Goal: Use online tool/utility

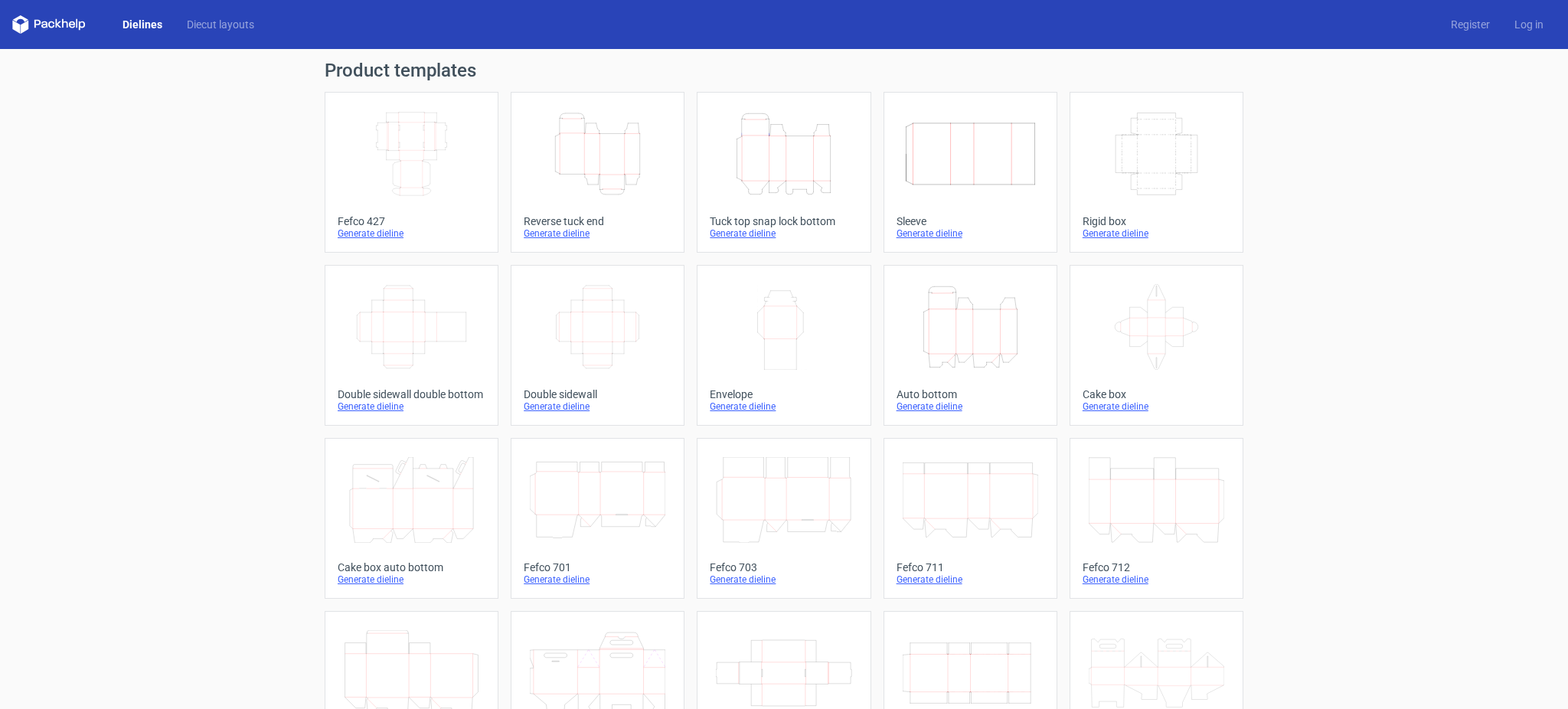
click at [965, 153] on icon "Width Depth Height" at bounding box center [970, 154] width 135 height 86
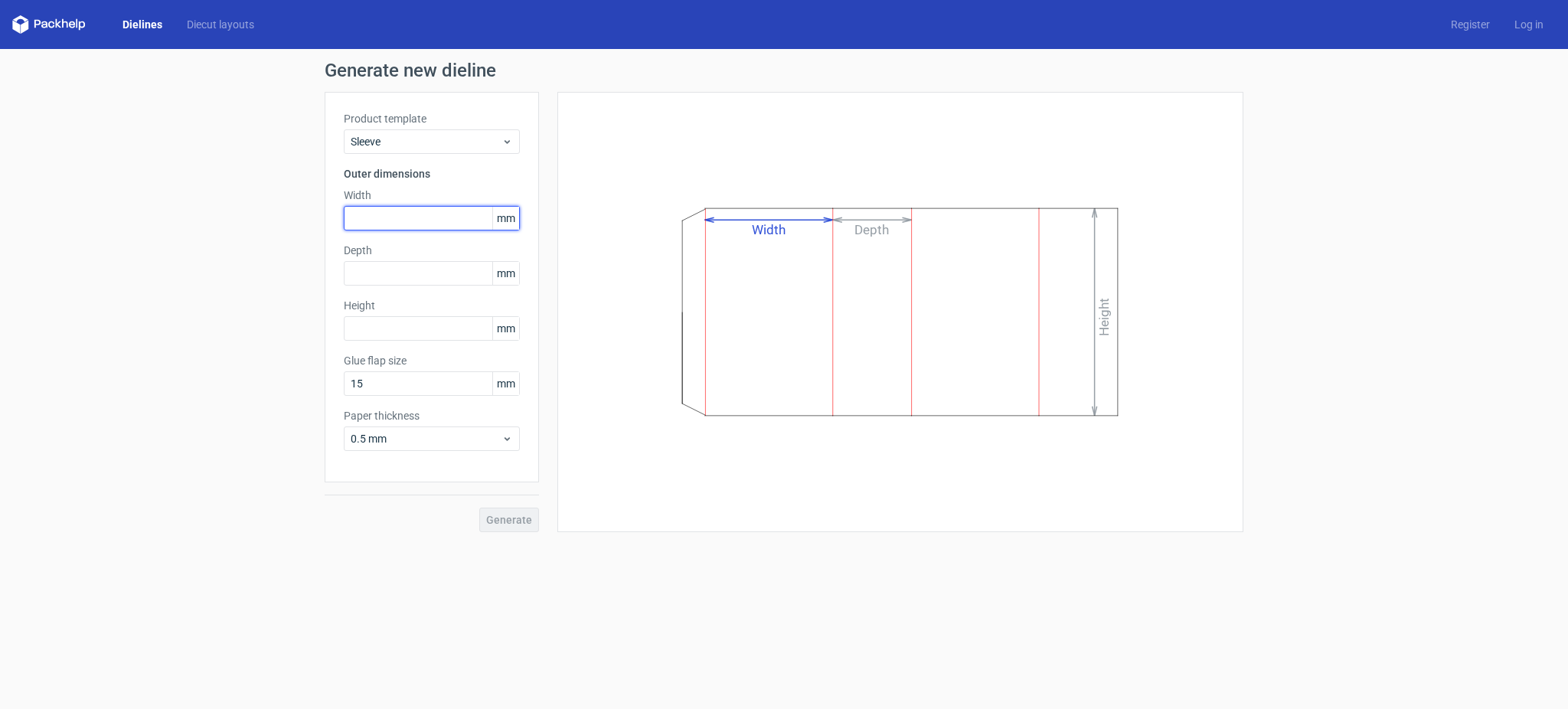
click at [381, 211] on input "text" at bounding box center [432, 217] width 176 height 24
click at [393, 270] on input "text" at bounding box center [432, 273] width 176 height 24
click at [392, 209] on input "text" at bounding box center [432, 217] width 176 height 24
click at [411, 326] on input "text" at bounding box center [432, 328] width 176 height 24
type input "150"
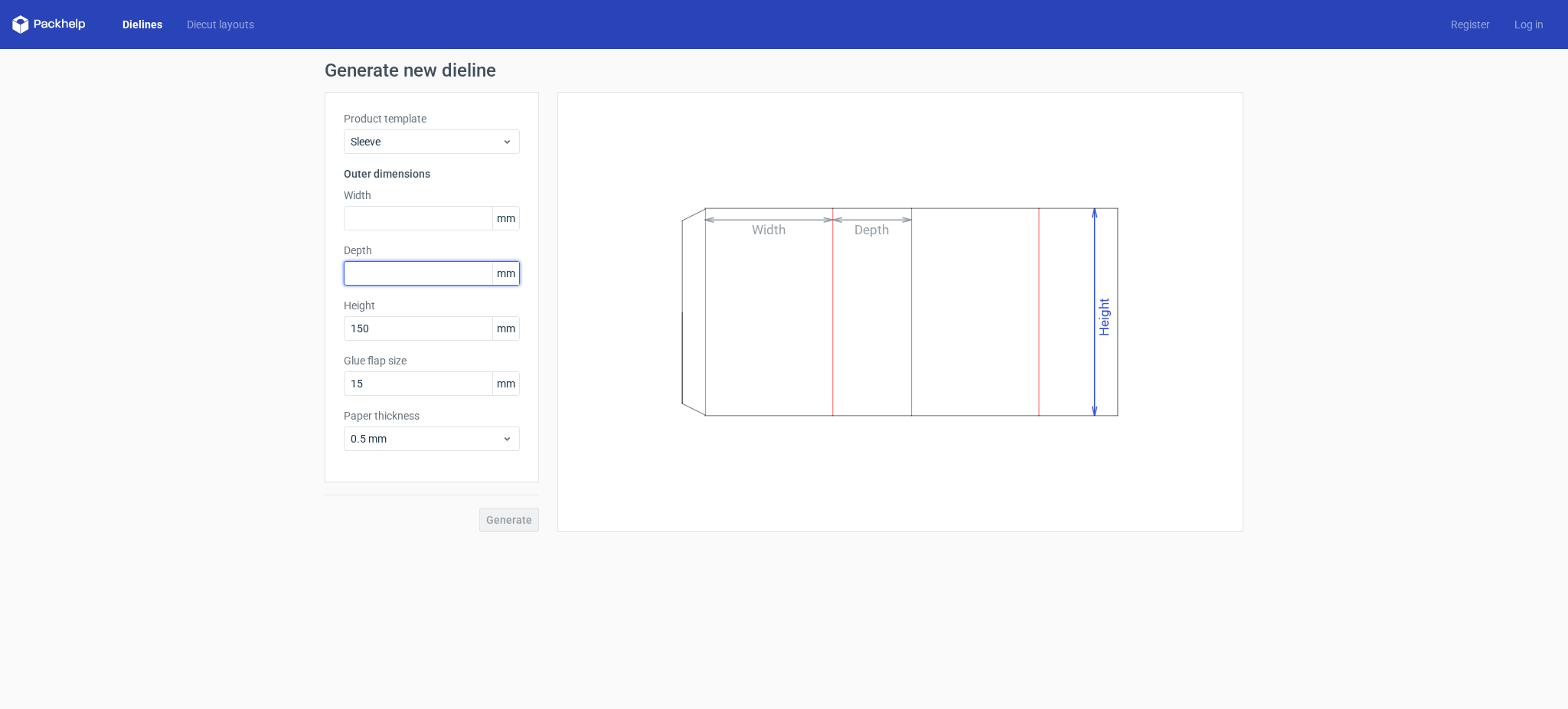
click at [421, 271] on input "text" at bounding box center [432, 273] width 176 height 24
